Goal: Information Seeking & Learning: Check status

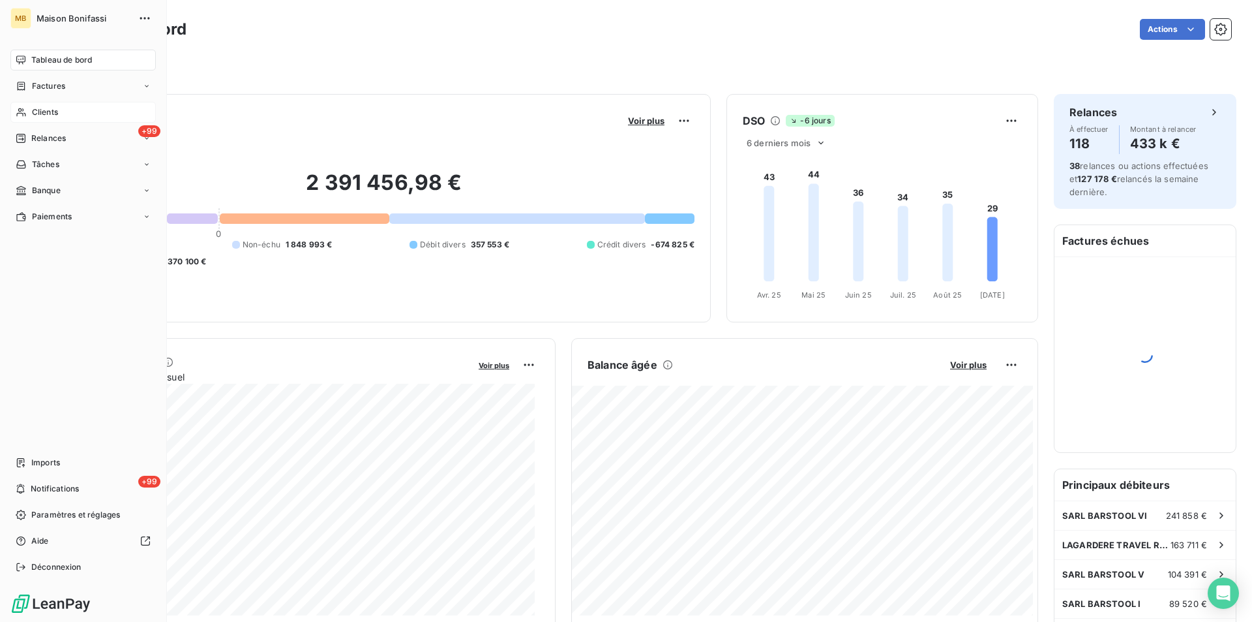
click at [42, 114] on span "Clients" at bounding box center [45, 112] width 26 height 12
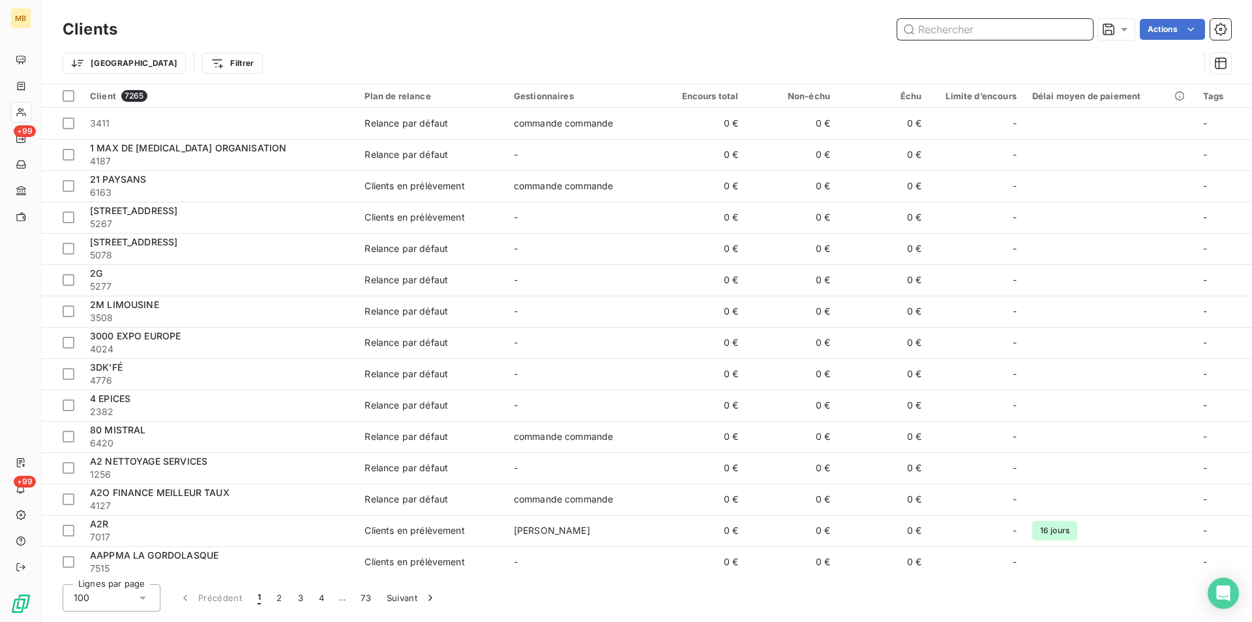
click at [989, 32] on input "text" at bounding box center [995, 29] width 196 height 21
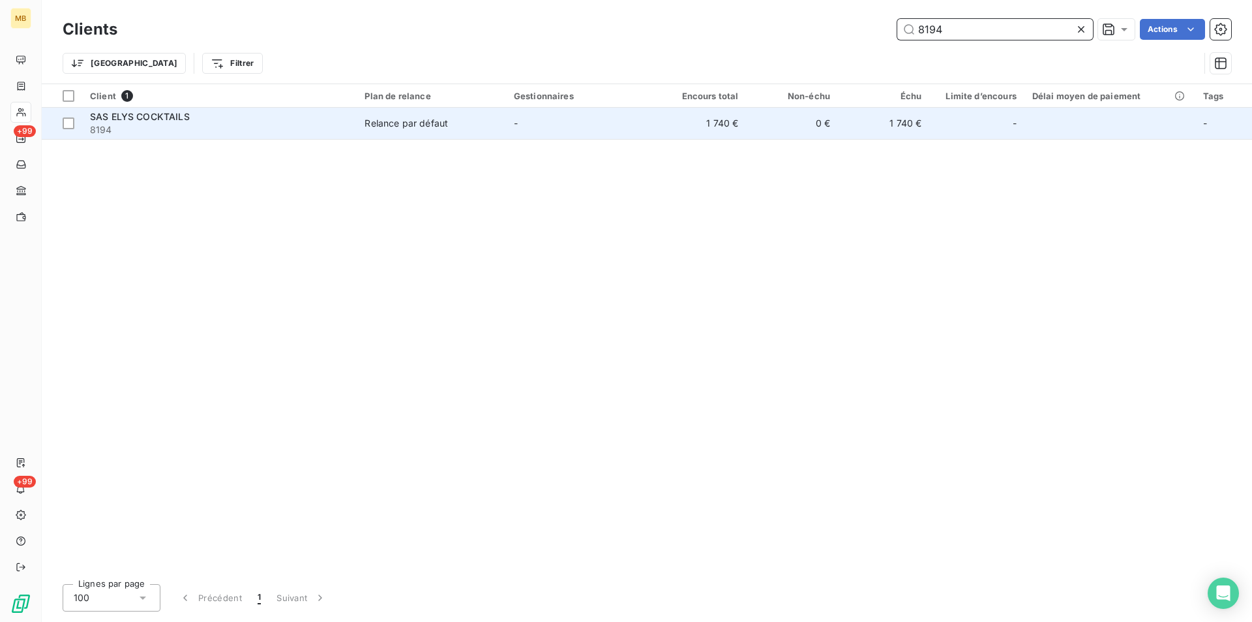
type input "8194"
click at [918, 119] on td "1 740 €" at bounding box center [883, 123] width 91 height 31
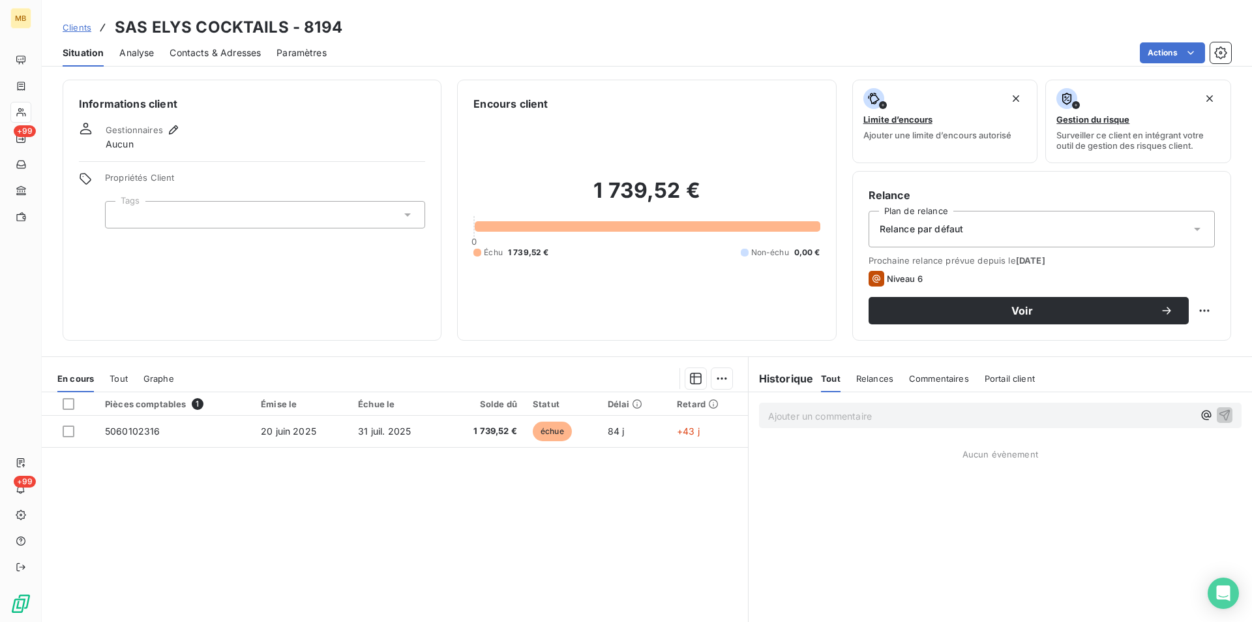
click at [888, 415] on p "Ajouter un commentaire ﻿" at bounding box center [980, 416] width 425 height 16
click at [194, 54] on span "Contacts & Adresses" at bounding box center [215, 52] width 91 height 13
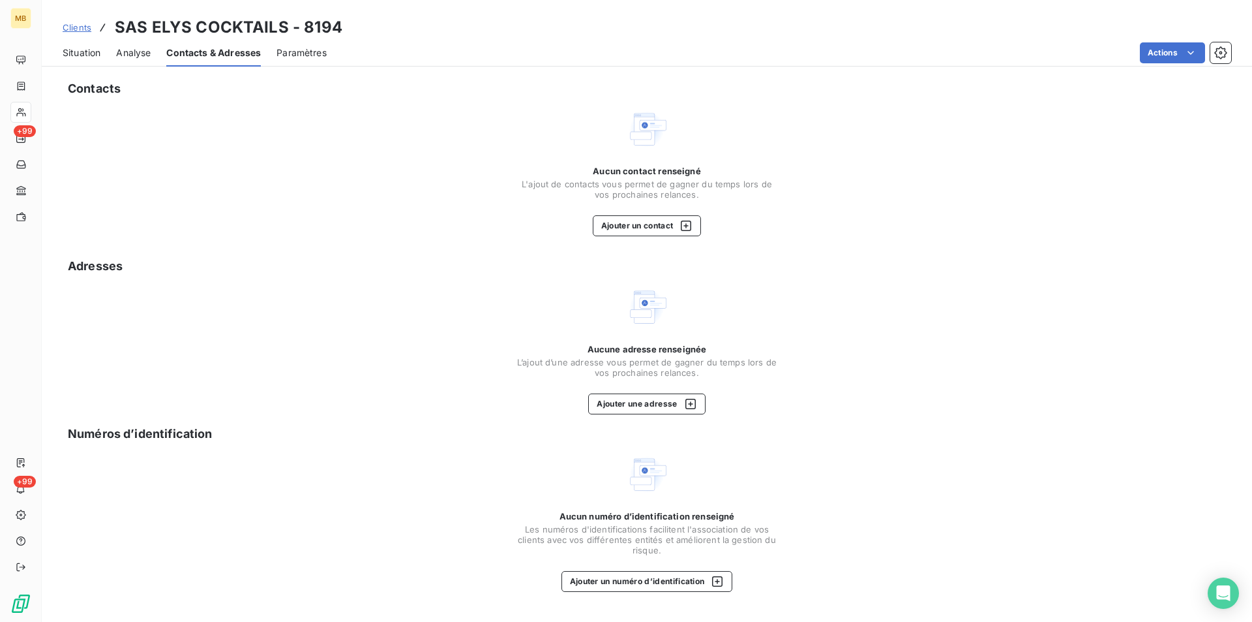
click at [85, 52] on span "Situation" at bounding box center [82, 52] width 38 height 13
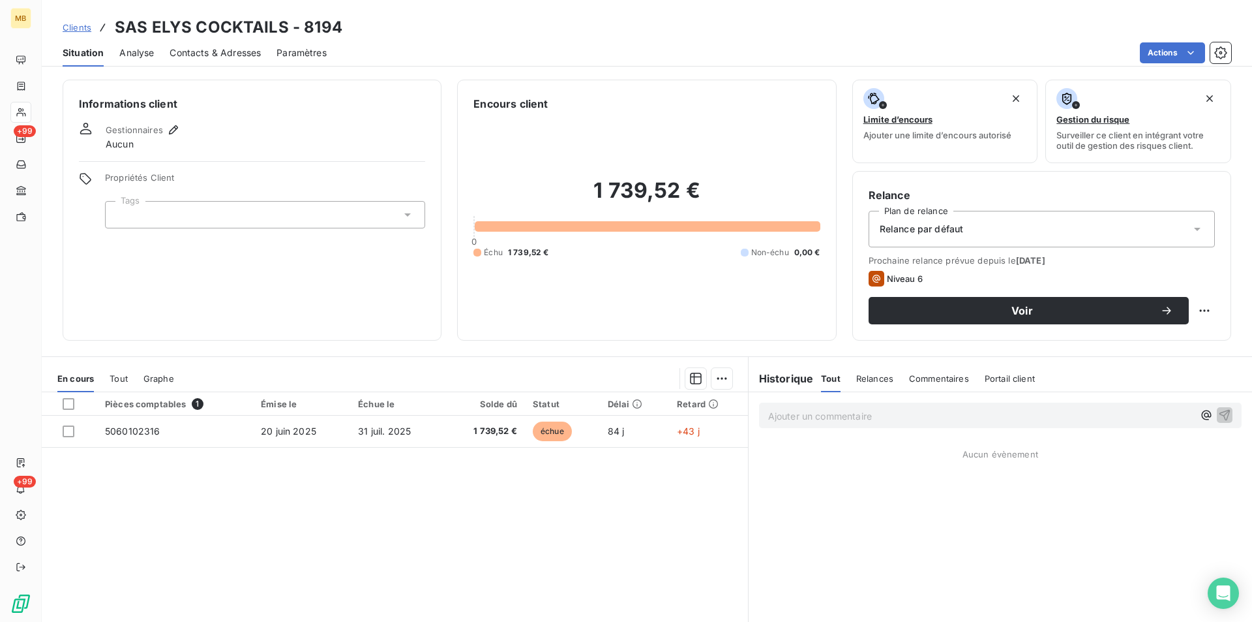
click at [810, 414] on p "Ajouter un commentaire ﻿" at bounding box center [980, 416] width 425 height 16
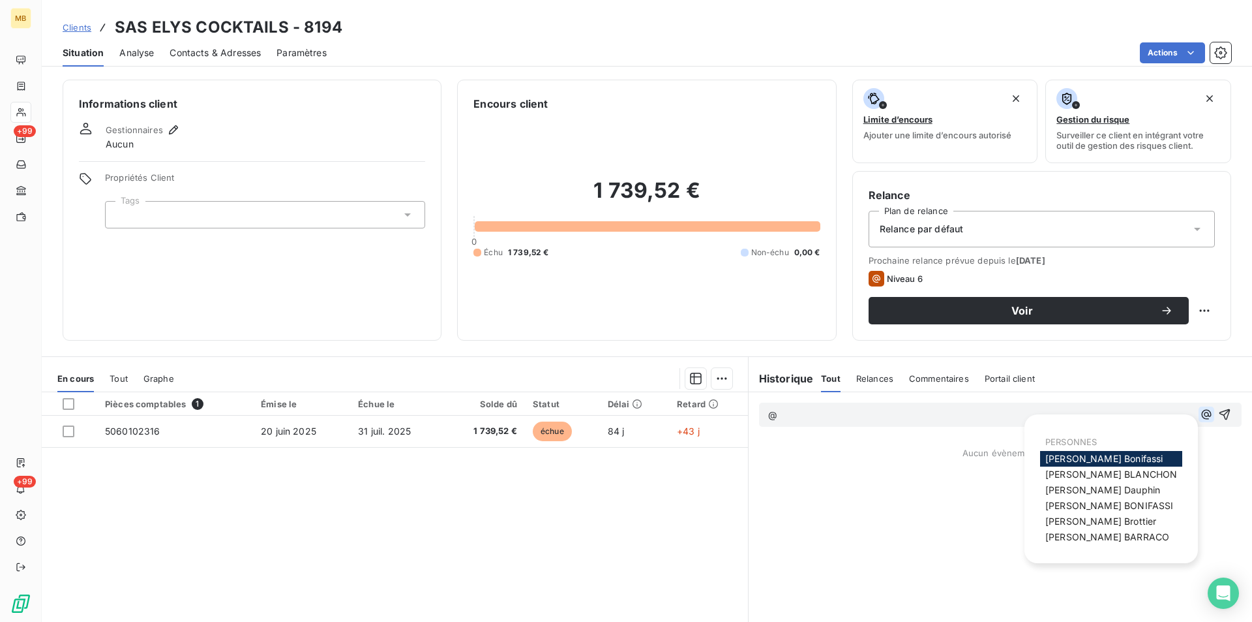
click at [1200, 412] on icon "button" at bounding box center [1206, 414] width 13 height 13
click at [1099, 522] on span "[PERSON_NAME]" at bounding box center [1100, 520] width 111 height 11
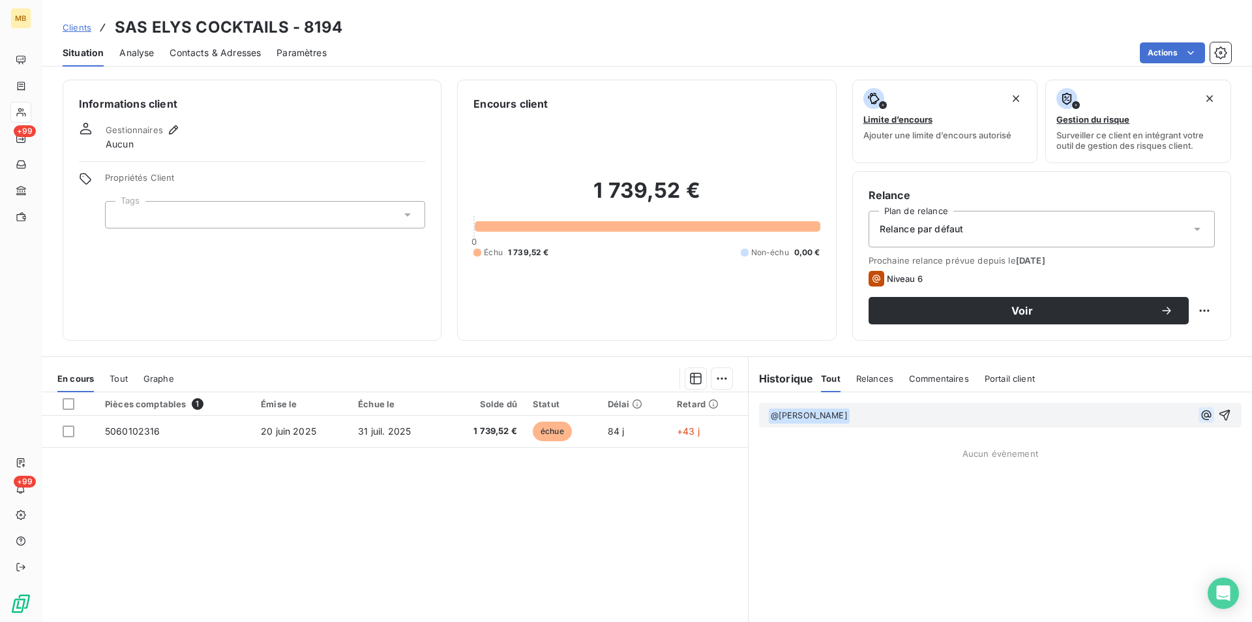
click at [1201, 414] on icon "button" at bounding box center [1206, 415] width 10 height 10
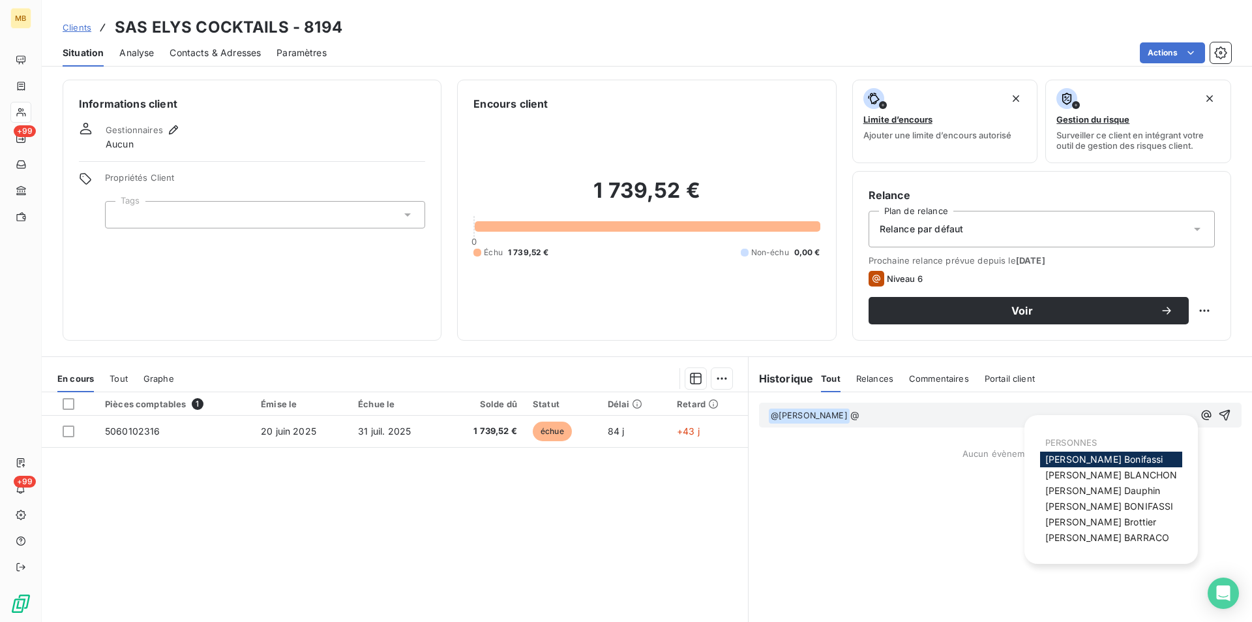
click at [1112, 536] on span "[PERSON_NAME]" at bounding box center [1107, 537] width 124 height 11
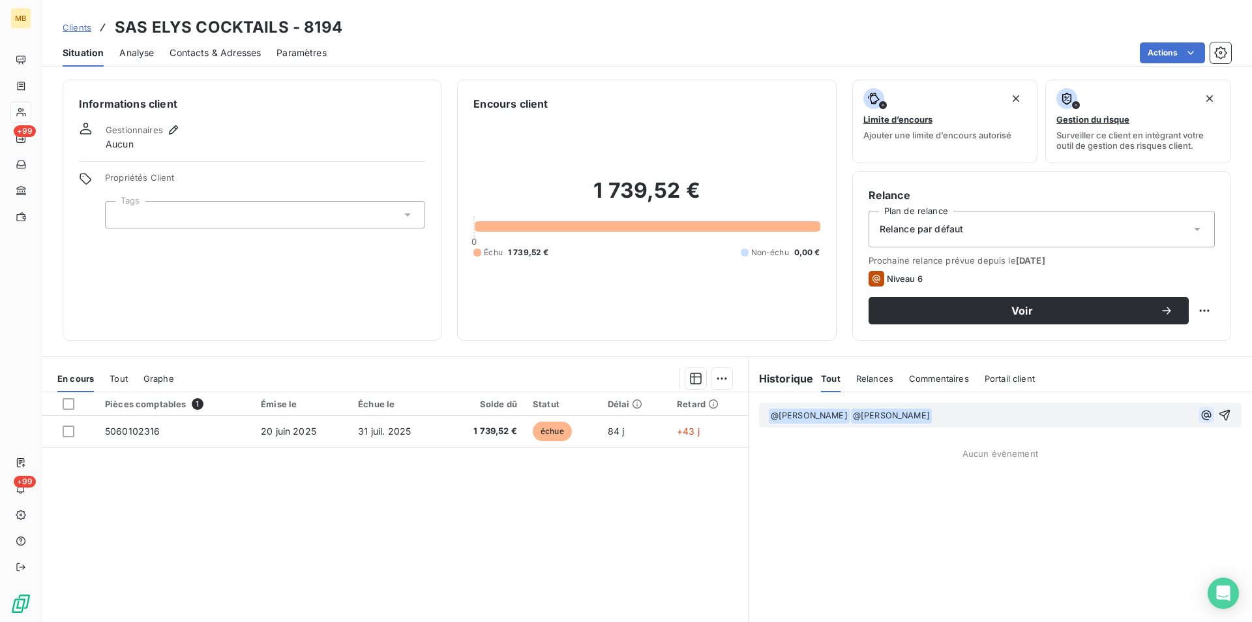
click at [1200, 412] on icon "button" at bounding box center [1206, 414] width 13 height 13
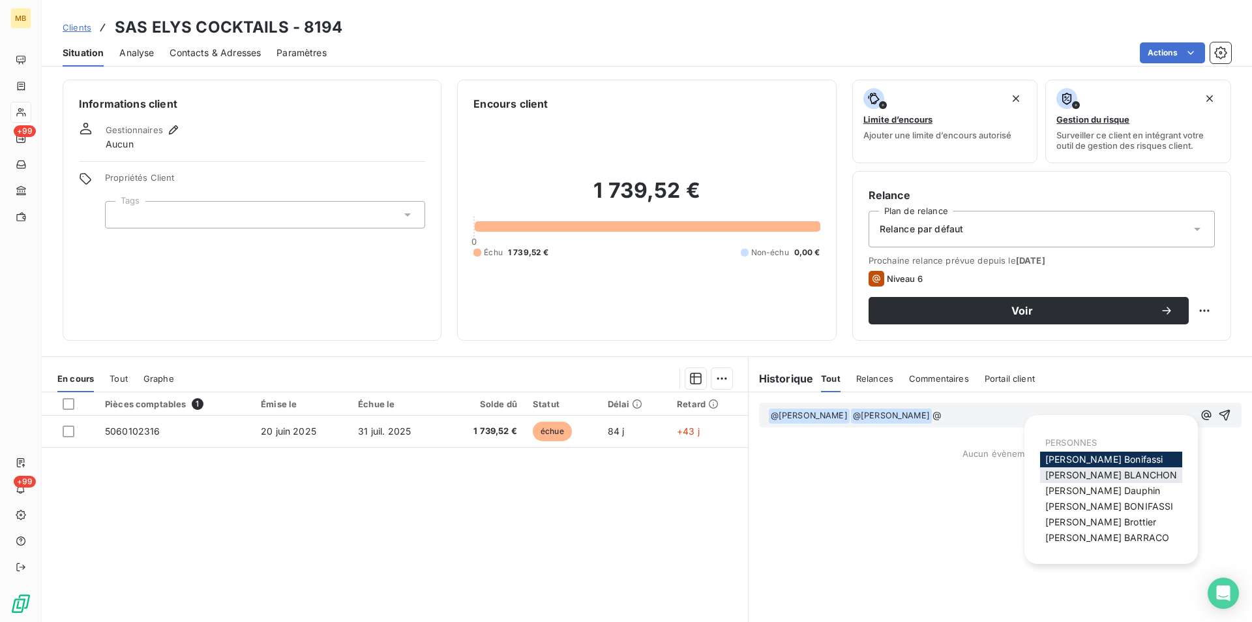
click at [1116, 479] on span "[PERSON_NAME]" at bounding box center [1111, 474] width 132 height 11
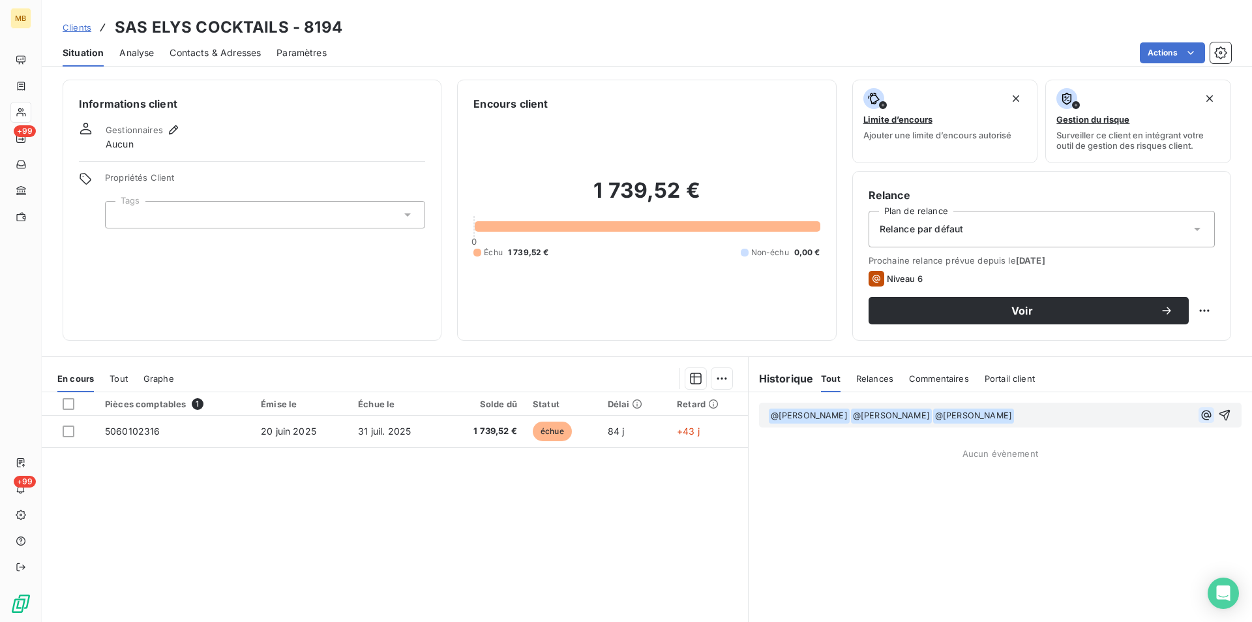
click at [1201, 419] on icon "button" at bounding box center [1206, 415] width 10 height 10
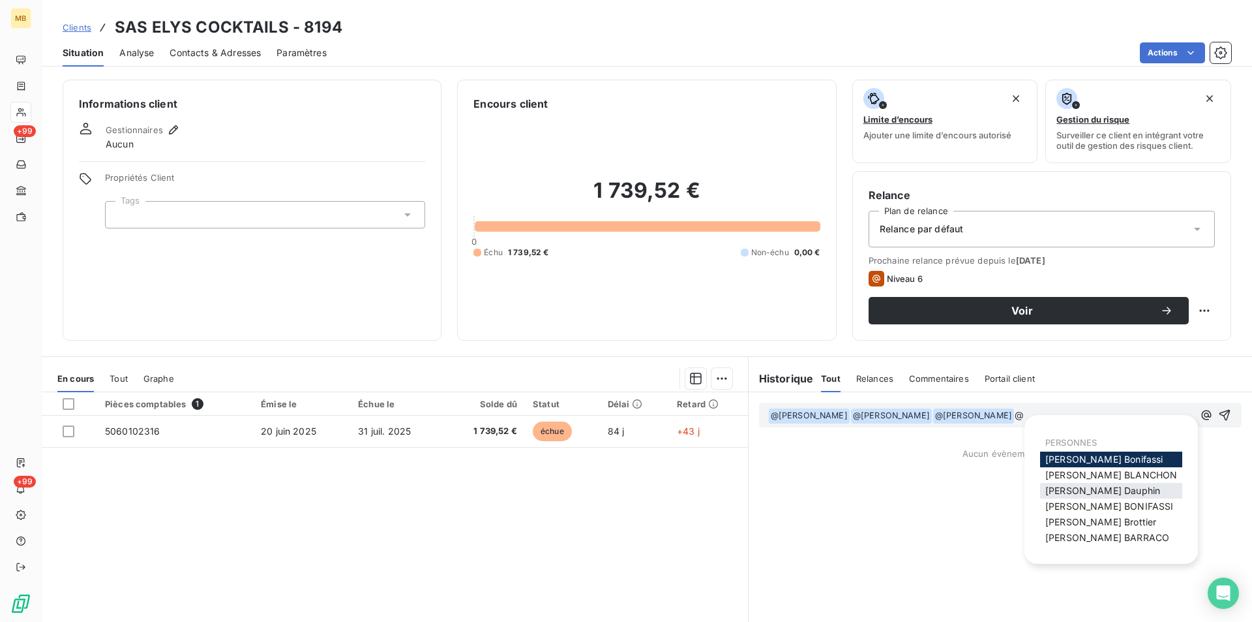
click at [1120, 492] on div "[PERSON_NAME]" at bounding box center [1111, 491] width 142 height 16
click at [1118, 491] on div "[PERSON_NAME]" at bounding box center [1111, 491] width 142 height 16
click at [1108, 490] on span "[PERSON_NAME]" at bounding box center [1102, 490] width 115 height 11
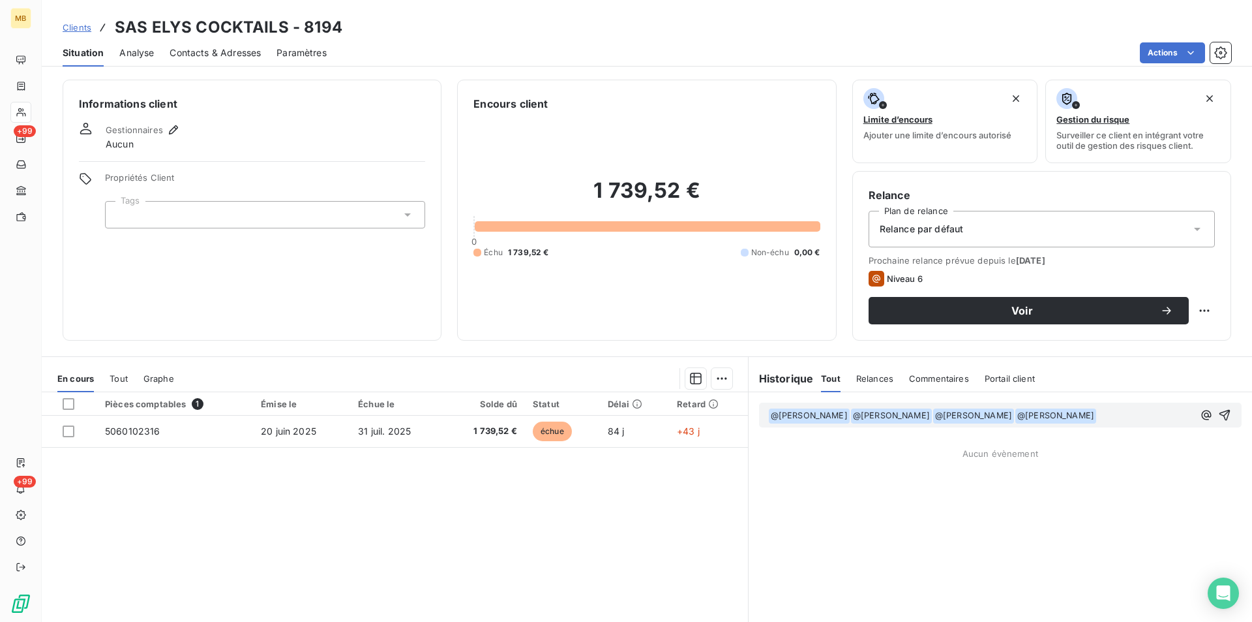
click at [1127, 412] on p "﻿ @ [PERSON_NAME] ﻿ ﻿ @ [PERSON_NAME] ﻿ ﻿ @ [PERSON_NAME] ﻿ ﻿ @ [PERSON_NAME] ﻿…" at bounding box center [980, 416] width 425 height 16
click at [978, 430] on span "Réponse relance mail : le client s'engage a payer la facture 5060102316 semaine…" at bounding box center [983, 422] width 430 height 27
click at [1125, 441] on div "﻿ @ [PERSON_NAME] ﻿ ﻿ @ [PERSON_NAME] ﻿ ﻿ @ [PERSON_NAME] ﻿ ﻿ @ [PERSON_NAME] ﻿…" at bounding box center [1000, 422] width 483 height 40
click at [1220, 424] on icon "button" at bounding box center [1226, 421] width 13 height 13
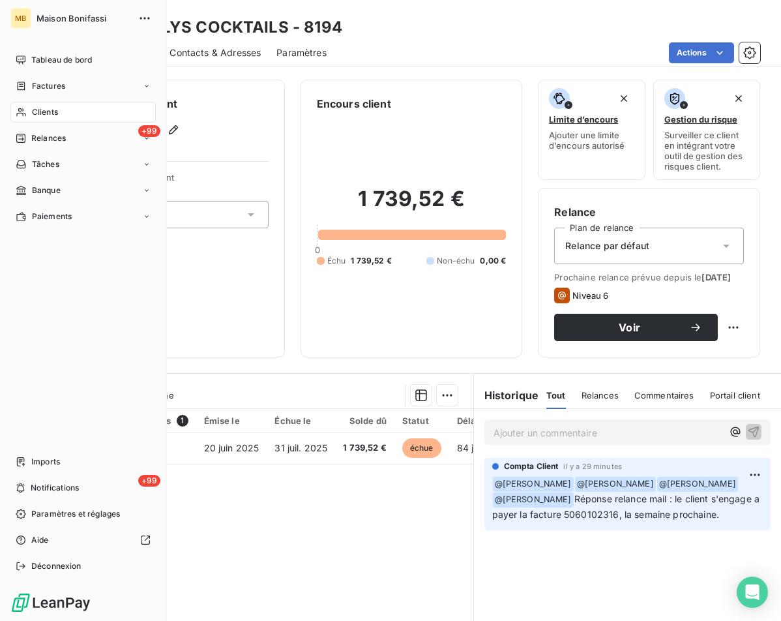
click at [48, 113] on span "Clients" at bounding box center [45, 112] width 26 height 12
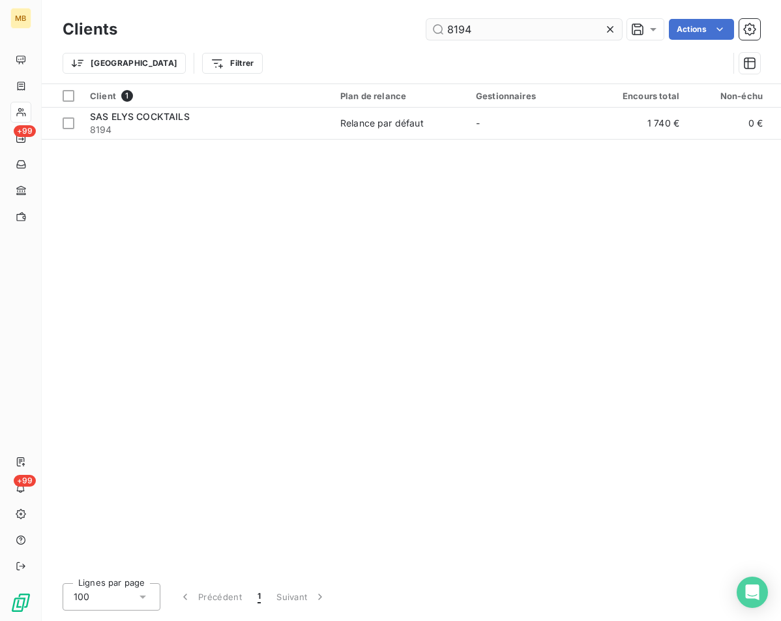
drag, startPoint x: 487, startPoint y: 32, endPoint x: 432, endPoint y: 31, distance: 55.5
click at [432, 31] on input "8194" at bounding box center [525, 29] width 196 height 21
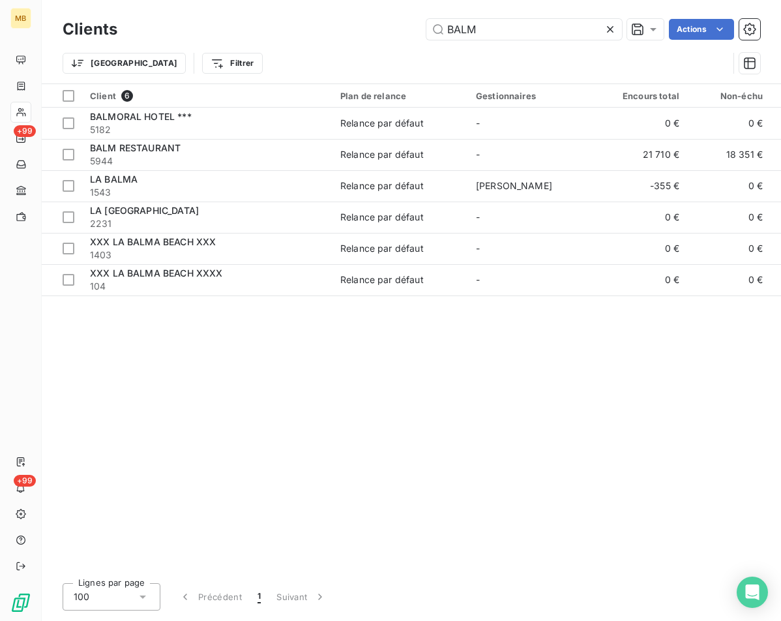
type input "BALM"
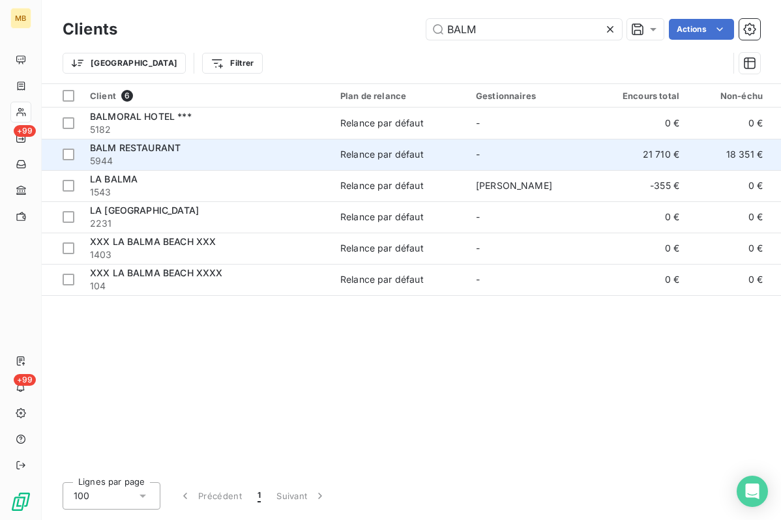
click at [183, 155] on span "5944" at bounding box center [207, 161] width 235 height 13
